Goal: Use online tool/utility: Use online tool/utility

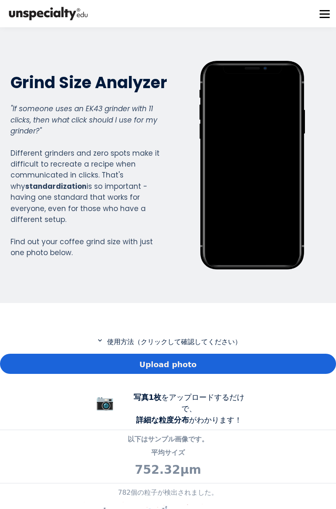
scroll to position [13, 0]
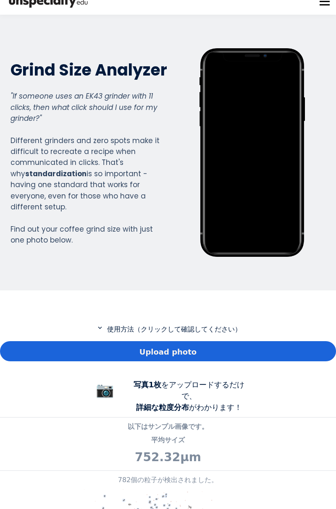
click at [240, 345] on div "Upload photo" at bounding box center [168, 351] width 336 height 20
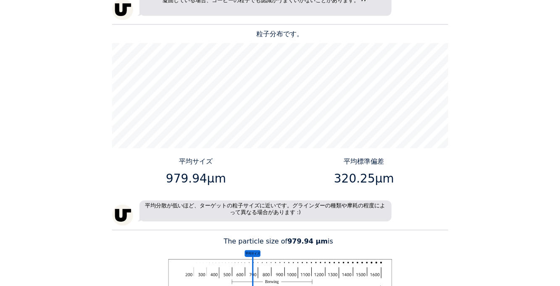
scroll to position [849, 0]
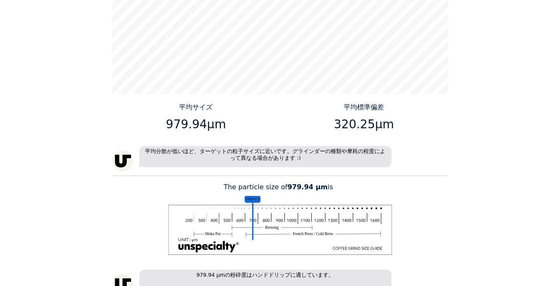
click at [47, 112] on div "Home Courses About us Tools Sign in" at bounding box center [280, 143] width 560 height 286
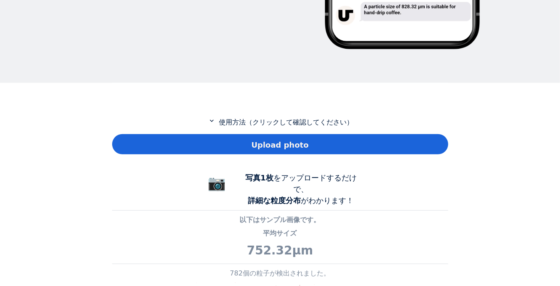
scroll to position [607, 336]
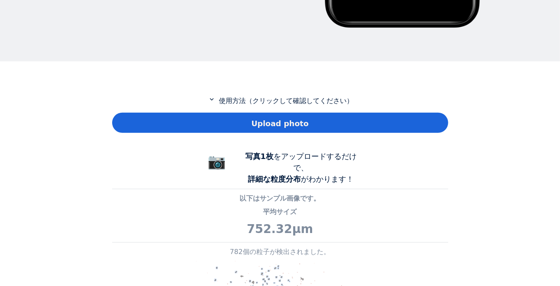
click at [313, 125] on div "Upload photo" at bounding box center [280, 123] width 336 height 20
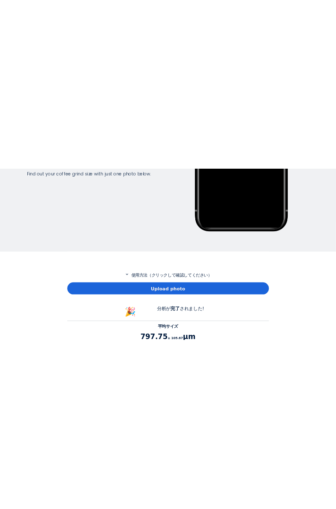
scroll to position [273, 0]
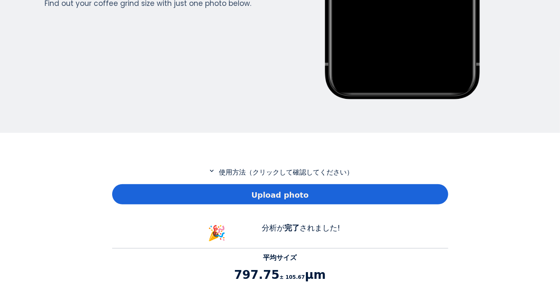
click at [412, 188] on div "Upload photo" at bounding box center [280, 194] width 336 height 20
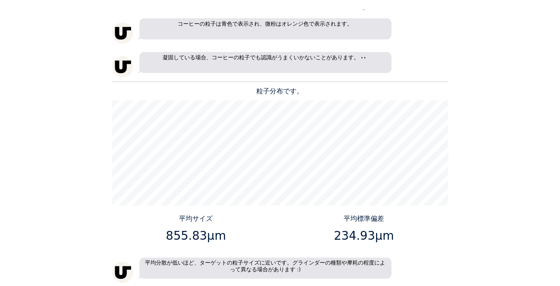
scroll to position [741, 0]
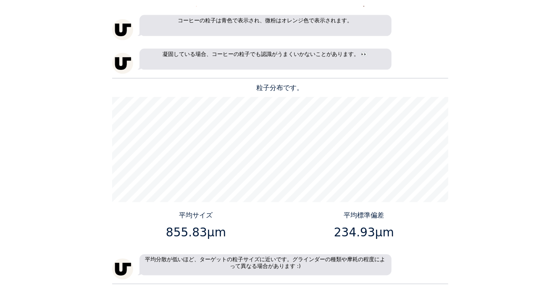
click at [473, 122] on div "Home Courses About us Tools Sign in" at bounding box center [280, 143] width 560 height 286
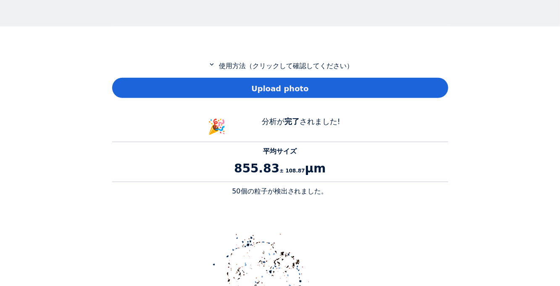
scroll to position [375, 0]
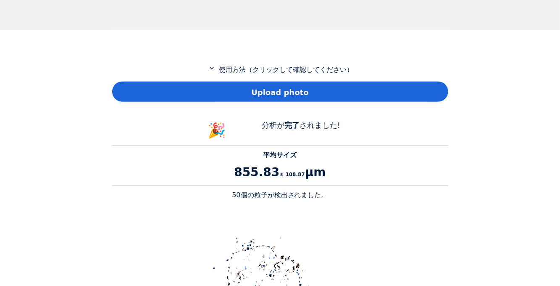
click at [421, 92] on div "Upload photo" at bounding box center [280, 91] width 336 height 20
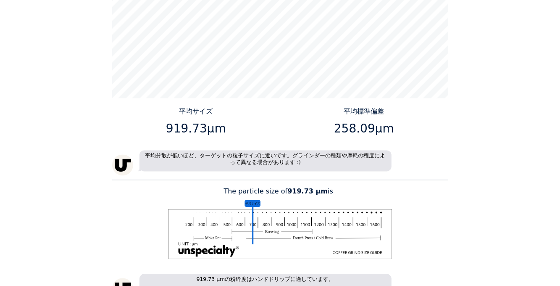
scroll to position [952, 0]
